Goal: Task Accomplishment & Management: Complete application form

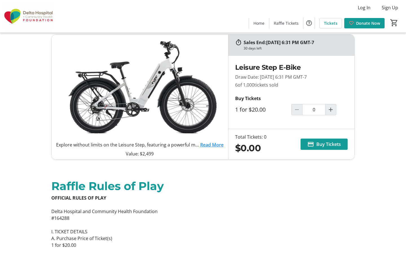
scroll to position [28, 0]
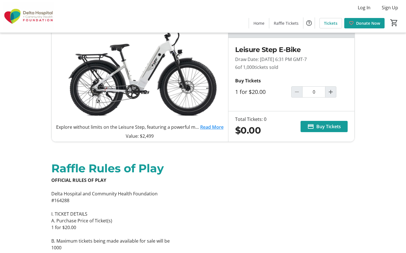
click at [364, 8] on span "Log In" at bounding box center [363, 7] width 13 height 7
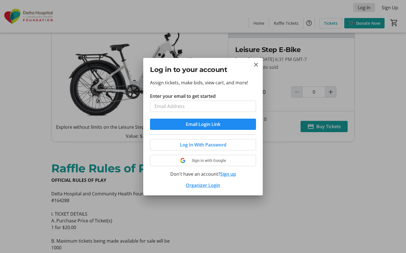
scroll to position [0, 0]
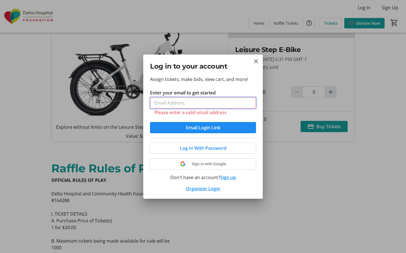
click at [203, 103] on input "Enter your email to get started" at bounding box center [203, 102] width 106 height 11
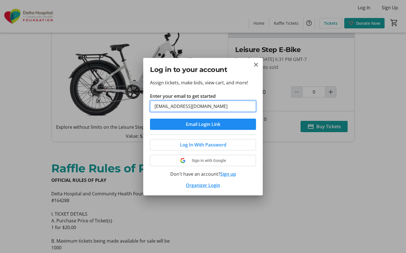
click at [150, 119] on button "Email Login Link" at bounding box center [203, 124] width 106 height 11
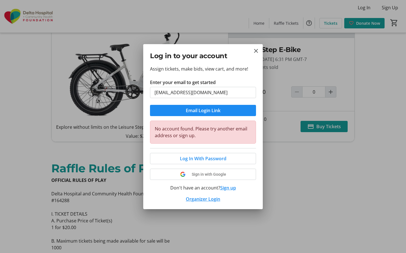
click at [203, 110] on span "Email Login Link" at bounding box center [203, 110] width 35 height 7
click at [203, 92] on input "[EMAIL_ADDRESS][DOMAIN_NAME]" at bounding box center [203, 92] width 106 height 11
type input "[DOMAIN_NAME]"
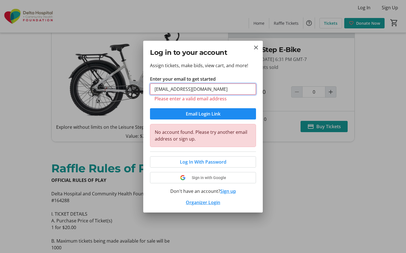
click at [150, 108] on button "Email Login Link" at bounding box center [203, 113] width 106 height 11
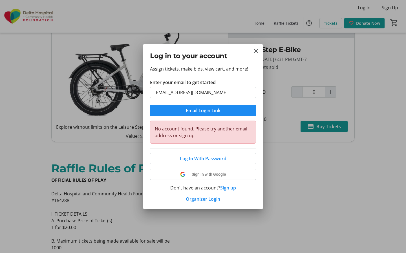
click at [203, 110] on span "Email Login Link" at bounding box center [203, 110] width 35 height 7
click at [203, 92] on input "[EMAIL_ADDRESS][DOMAIN_NAME]" at bounding box center [203, 92] width 106 height 11
type input "[DOMAIN_NAME]"
click at [150, 105] on button "Email Login Link" at bounding box center [203, 110] width 106 height 11
click at [203, 110] on span "Email Login Link" at bounding box center [203, 110] width 35 height 7
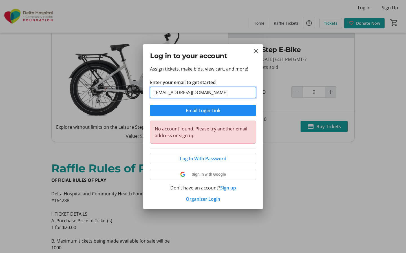
click at [203, 92] on input "[EMAIL_ADDRESS][DOMAIN_NAME]" at bounding box center [203, 92] width 106 height 11
type input "@[DOMAIN_NAME]"
type input "[EMAIL_ADDRESS][DOMAIN_NAME]"
click at [150, 105] on button "Email Login Link" at bounding box center [203, 110] width 106 height 11
